Goal: Task Accomplishment & Management: Manage account settings

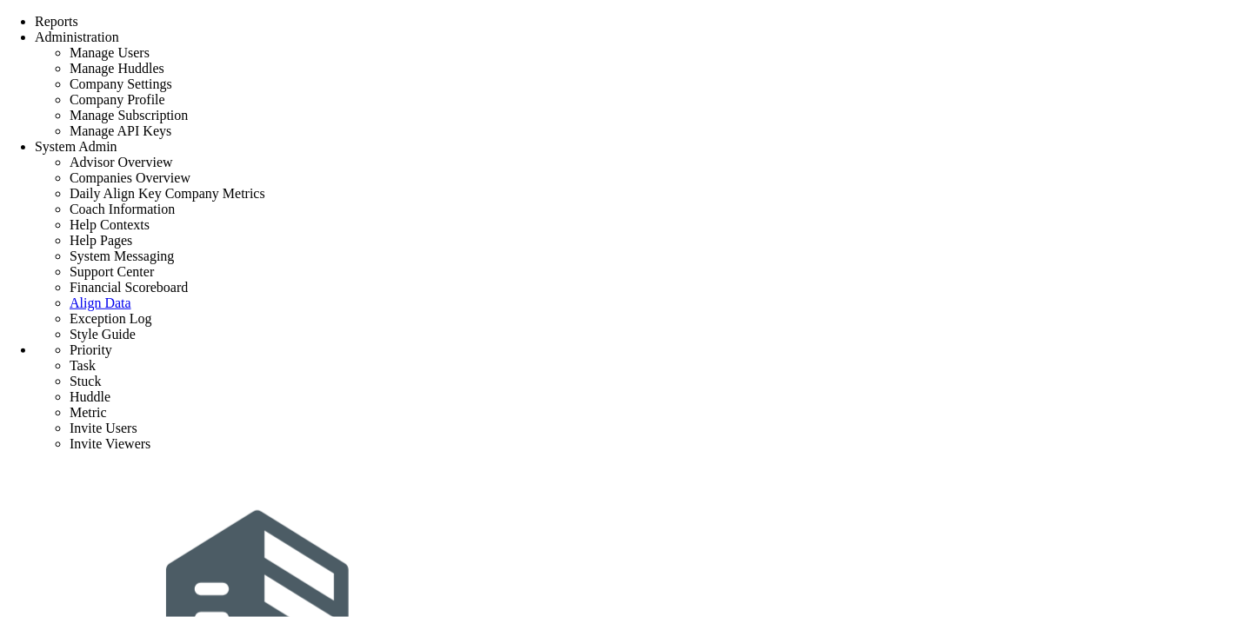
click at [259, 17] on div "Tasks" at bounding box center [242, 8] width 34 height 17
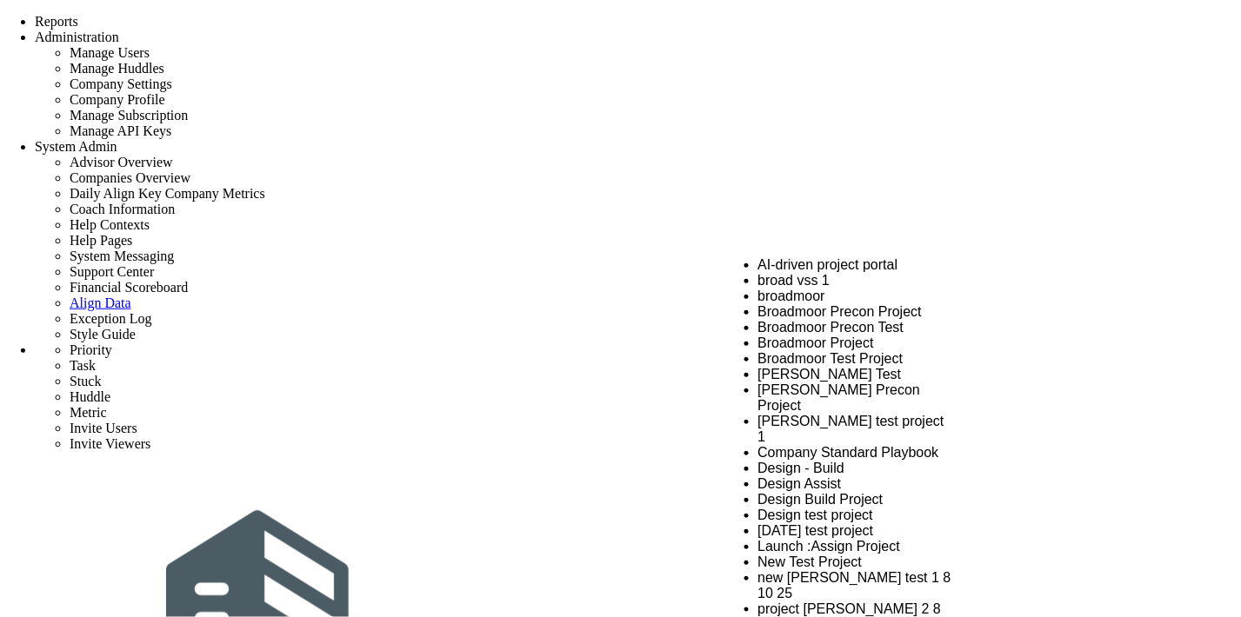
click at [809, 267] on li "AI-driven project portal" at bounding box center [855, 265] width 194 height 16
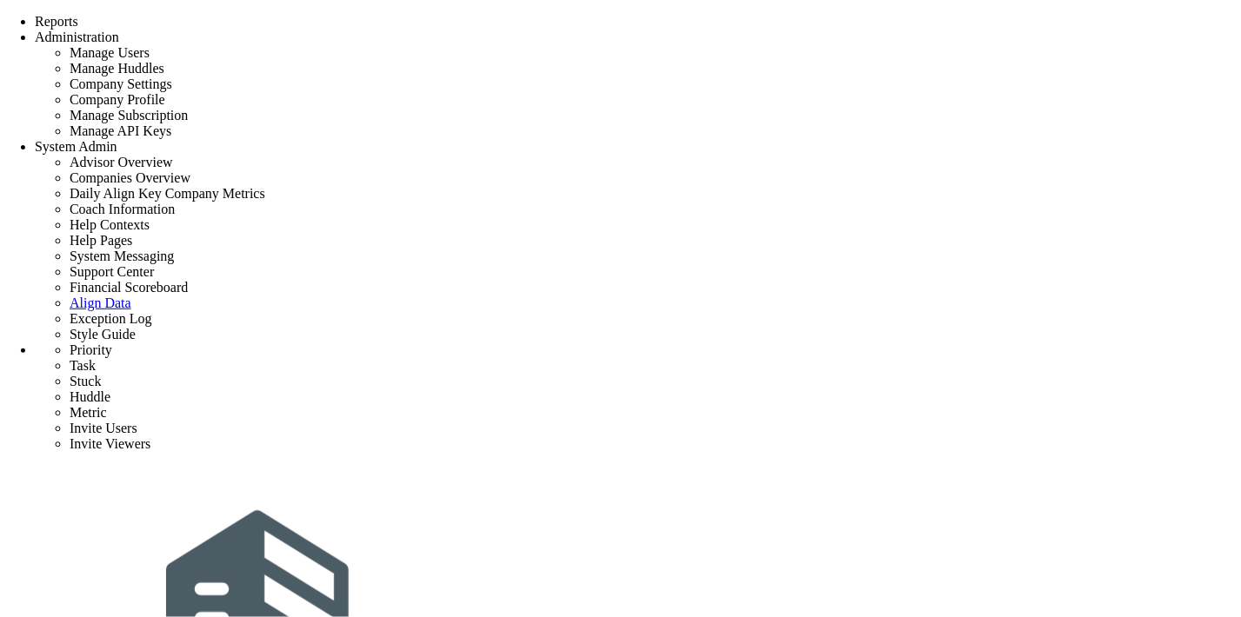
type input "Click to search Projects"
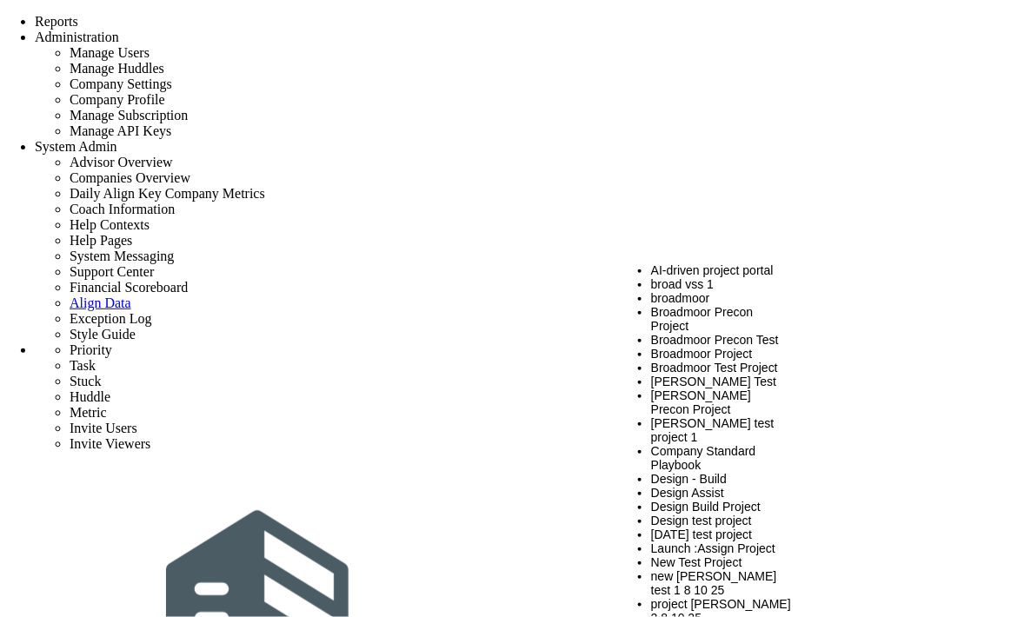
click at [689, 272] on li "AI-driven project portal" at bounding box center [722, 270] width 142 height 14
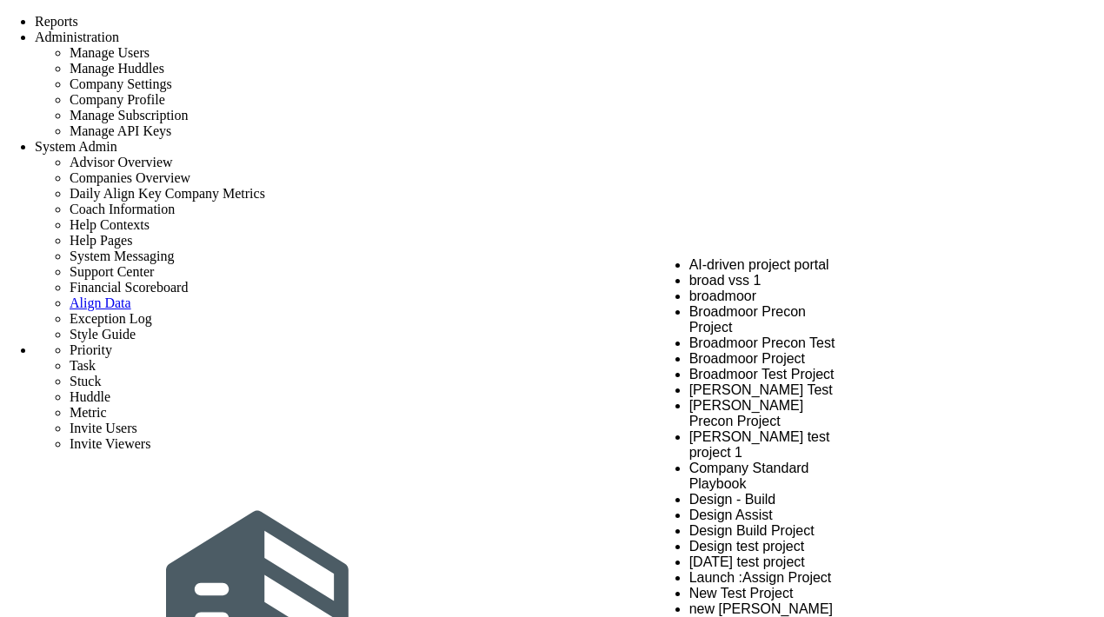
click at [713, 266] on li "AI-driven project portal" at bounding box center [768, 265] width 159 height 16
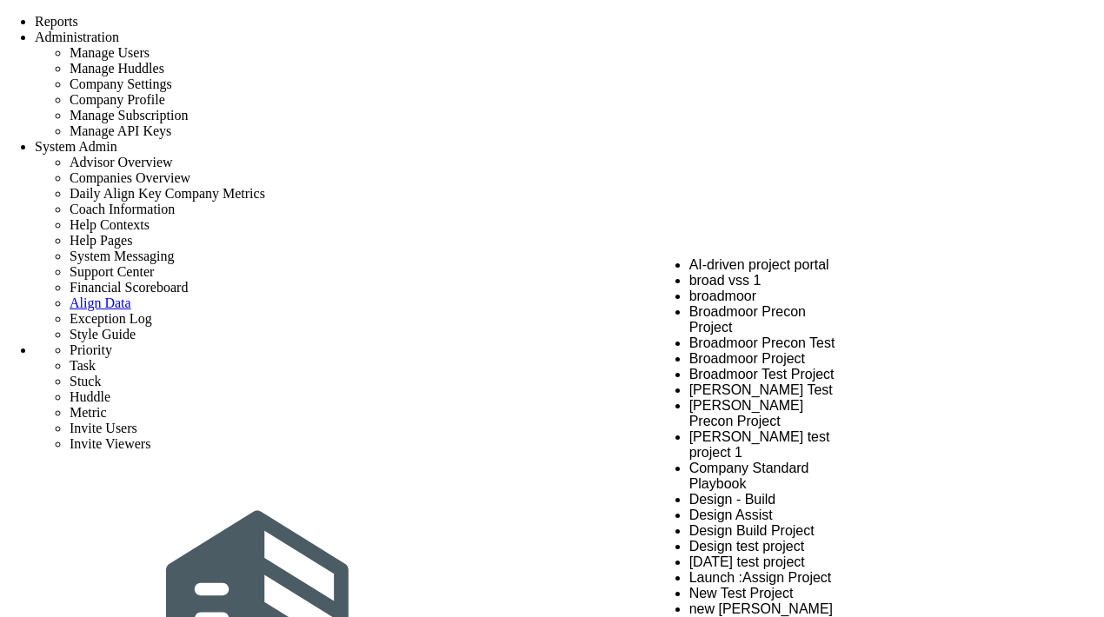
scroll to position [648, 0]
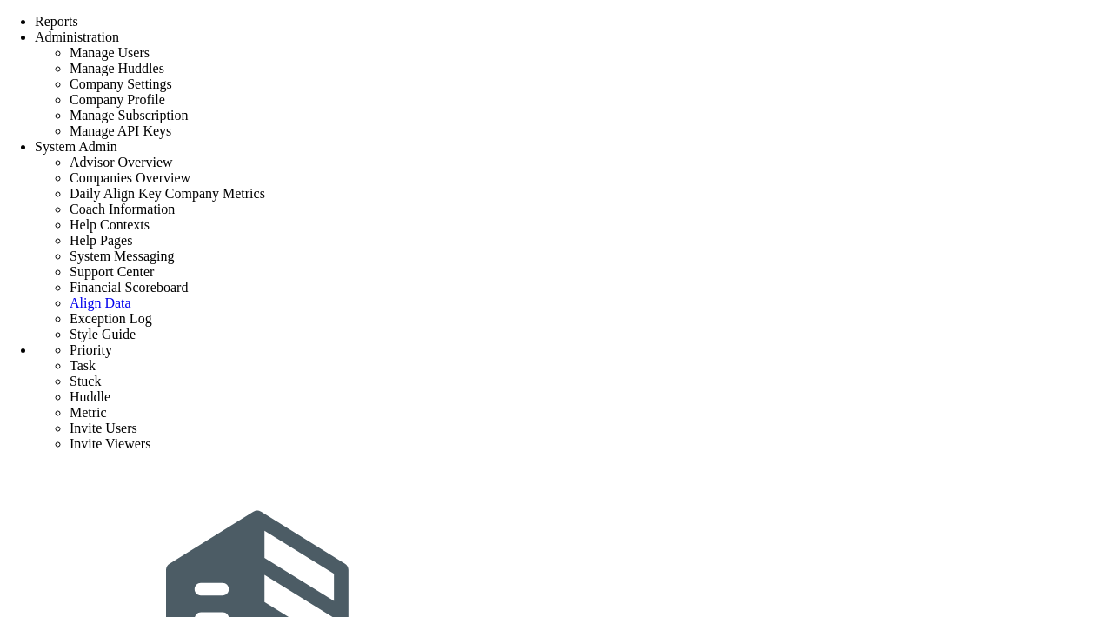
scroll to position [0, 0]
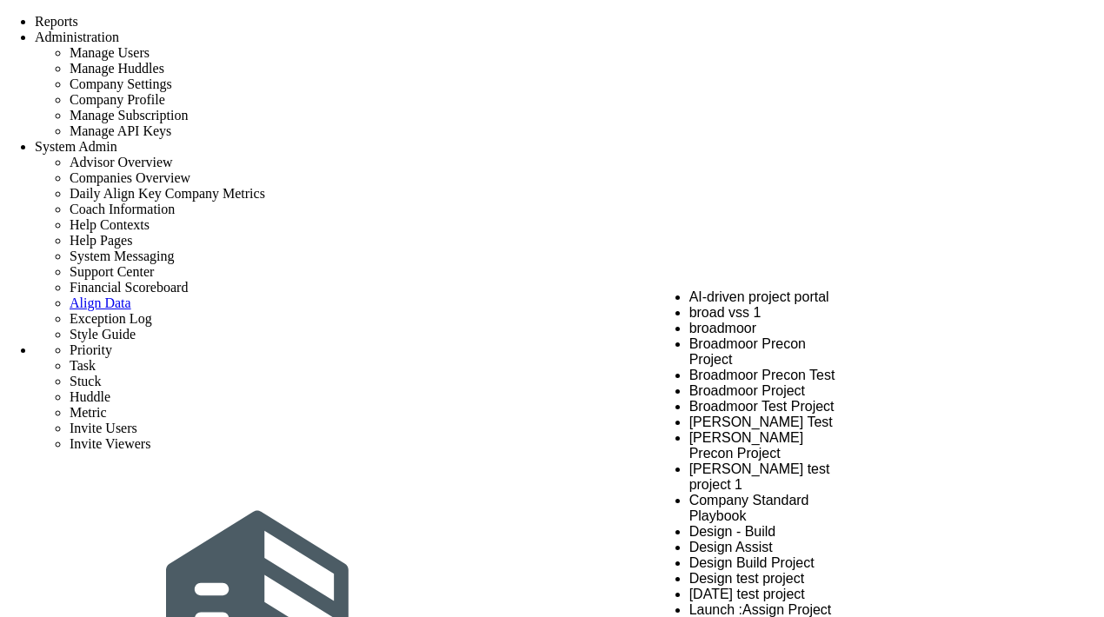
scroll to position [610, 0]
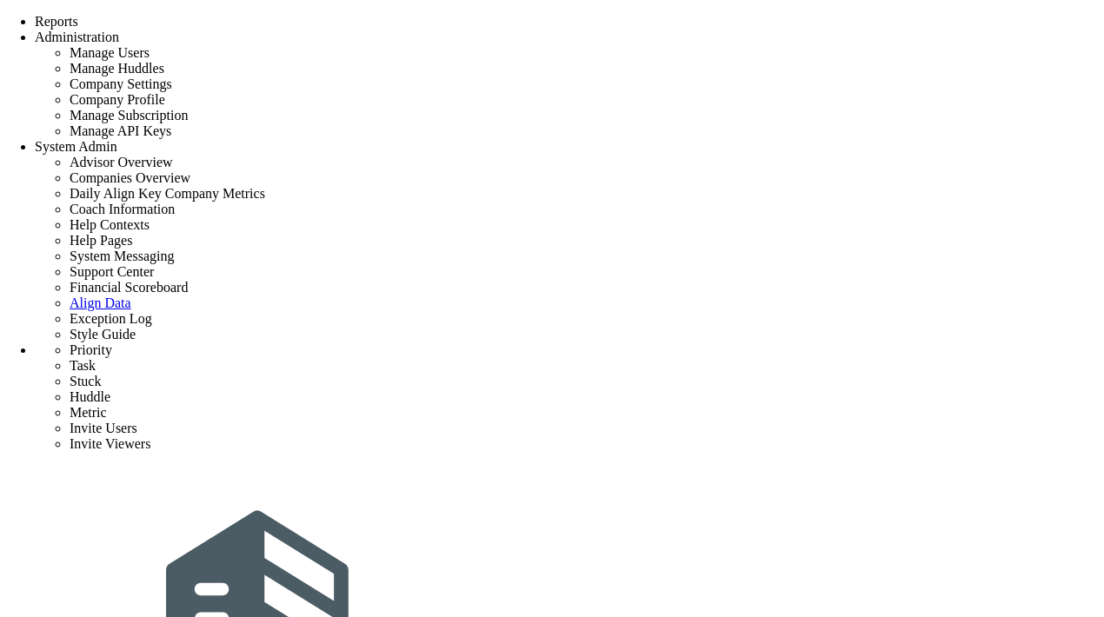
scroll to position [0, 0]
type input "Click to search Projects"
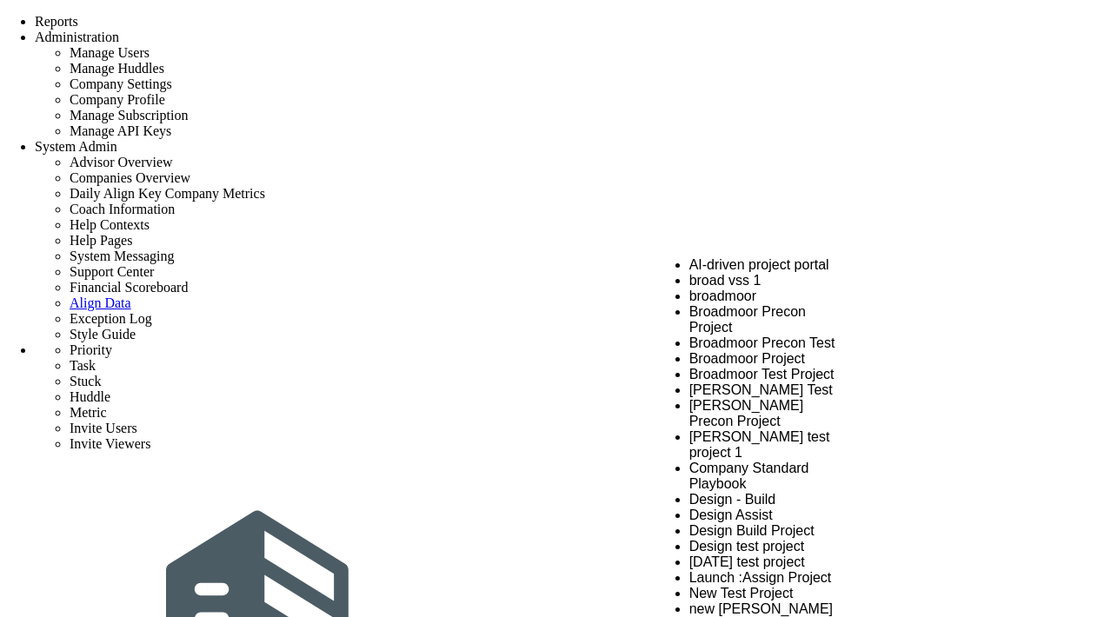
scroll to position [648, 0]
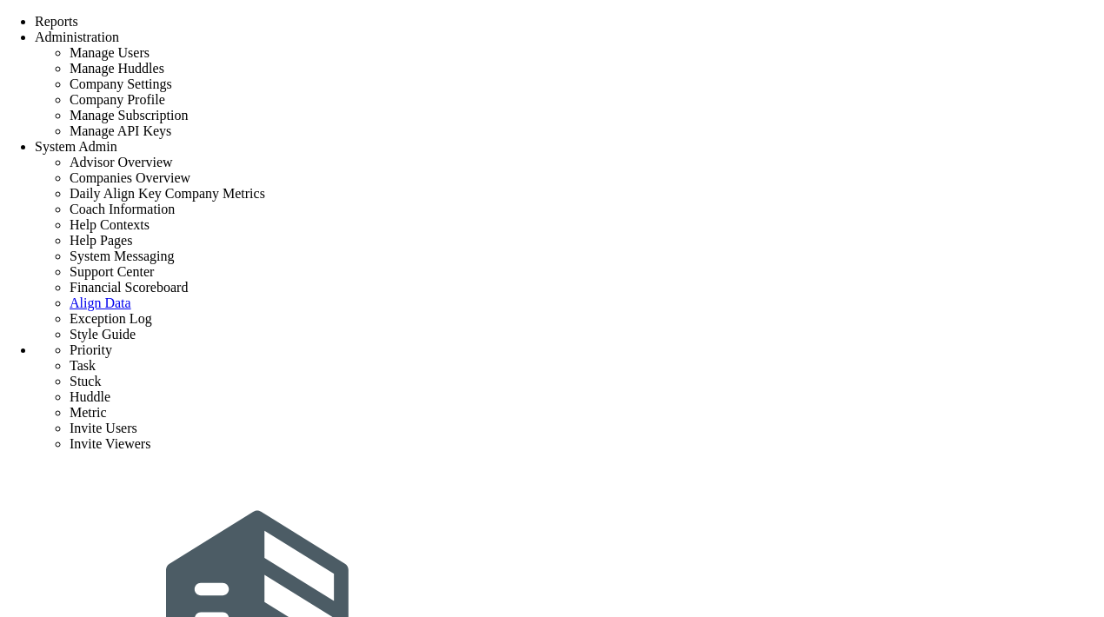
scroll to position [0, 0]
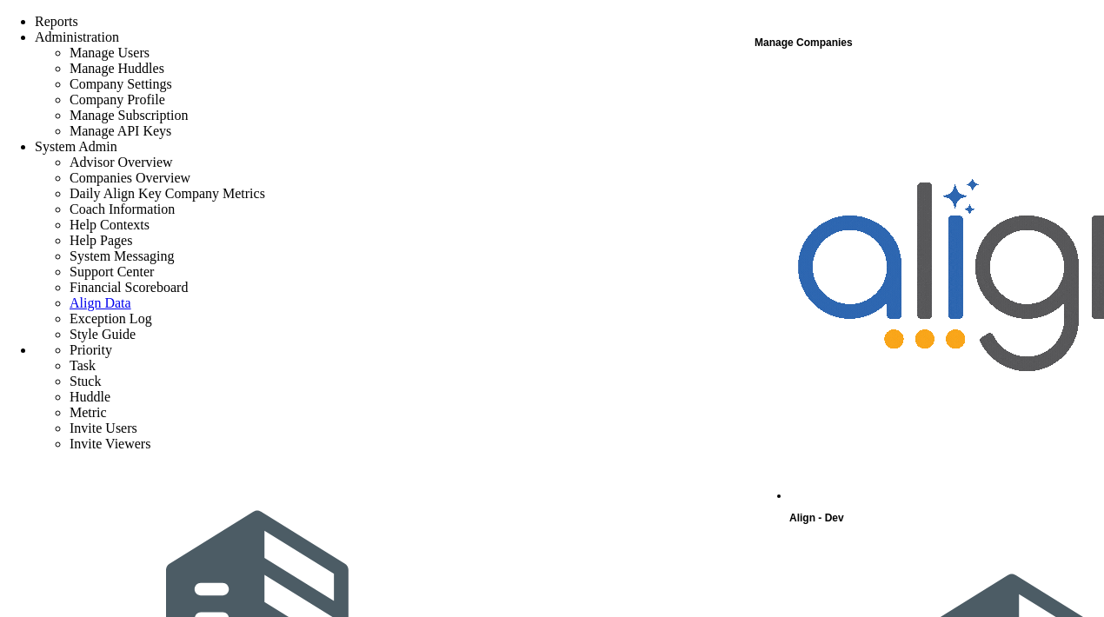
click at [789, 45] on div "Manage Companies" at bounding box center [929, 42] width 348 height 23
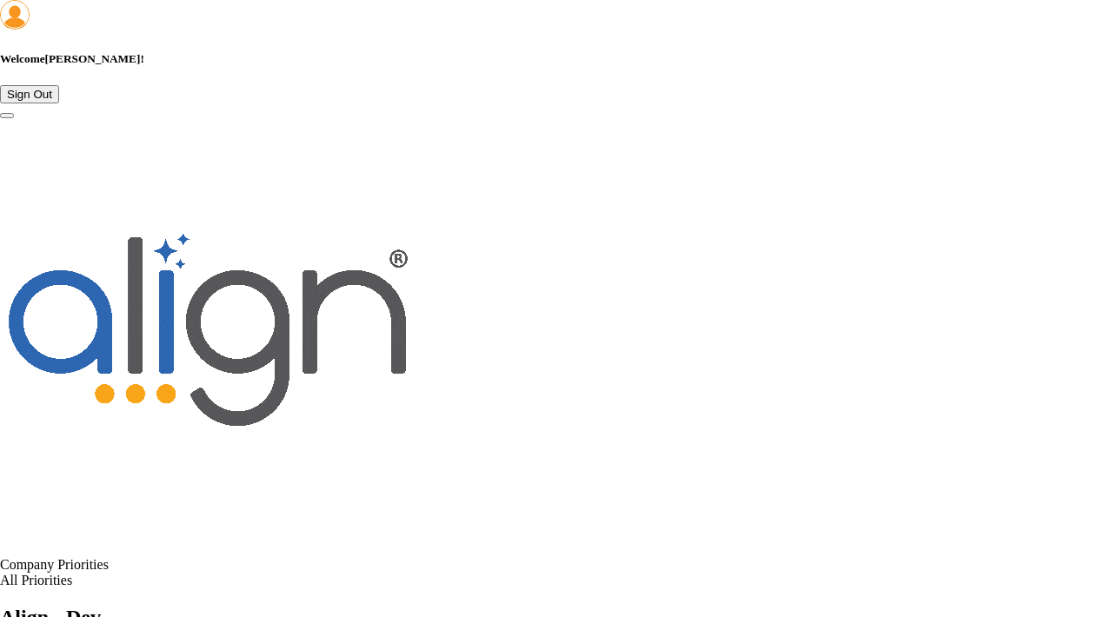
click at [101, 606] on span "Align - Dev" at bounding box center [50, 617] width 101 height 23
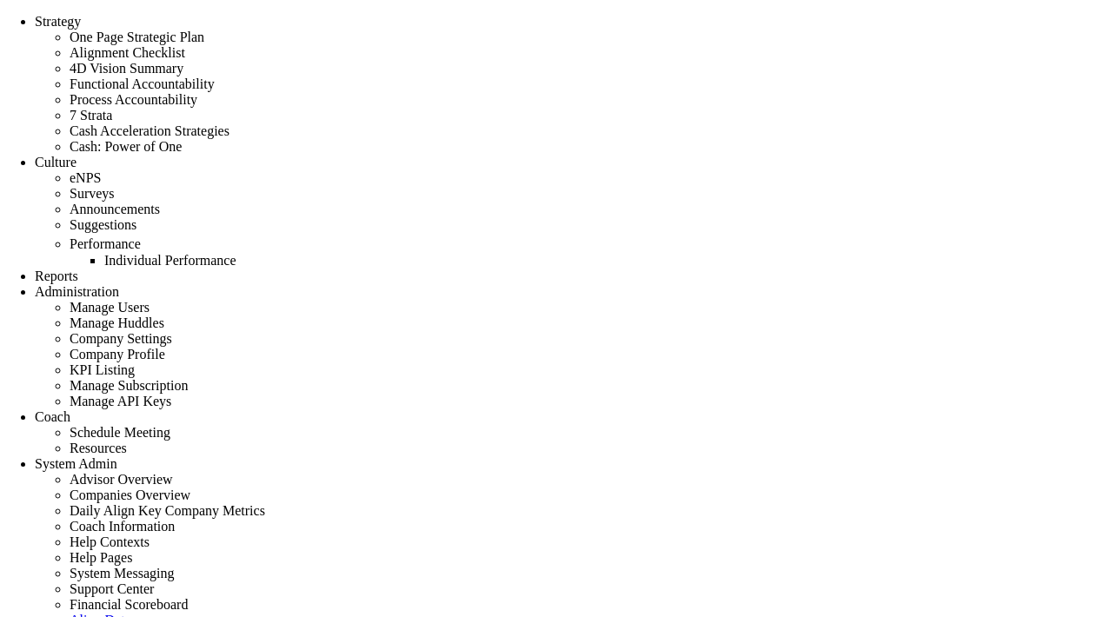
click at [297, 17] on div "Tasks" at bounding box center [277, 8] width 105 height 17
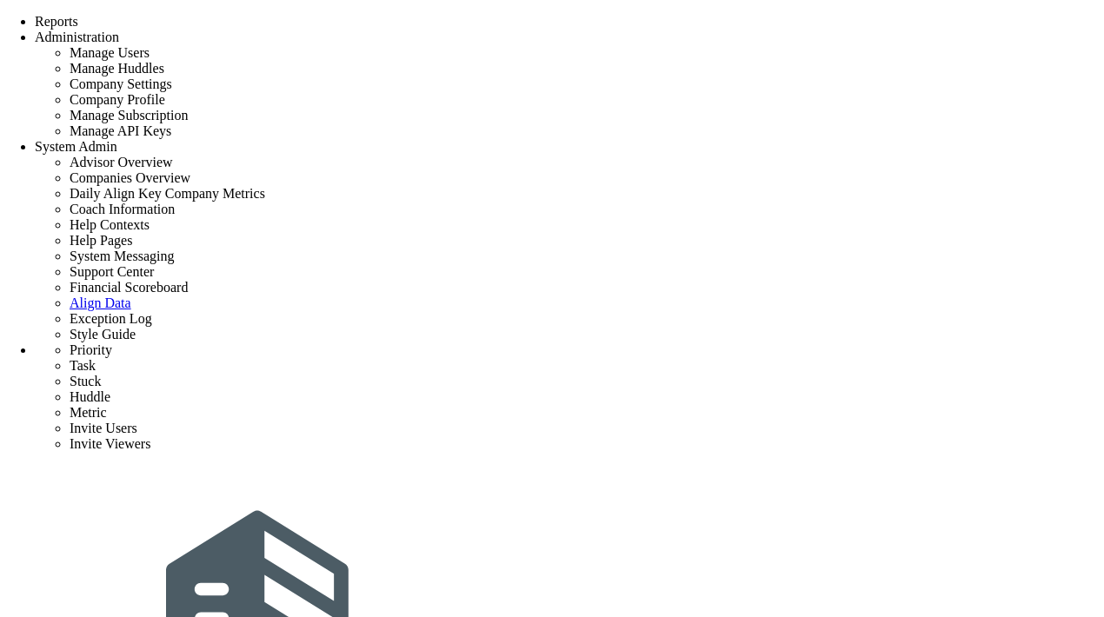
click at [259, 17] on div "Tasks" at bounding box center [242, 8] width 34 height 17
